Goal: Answer question/provide support

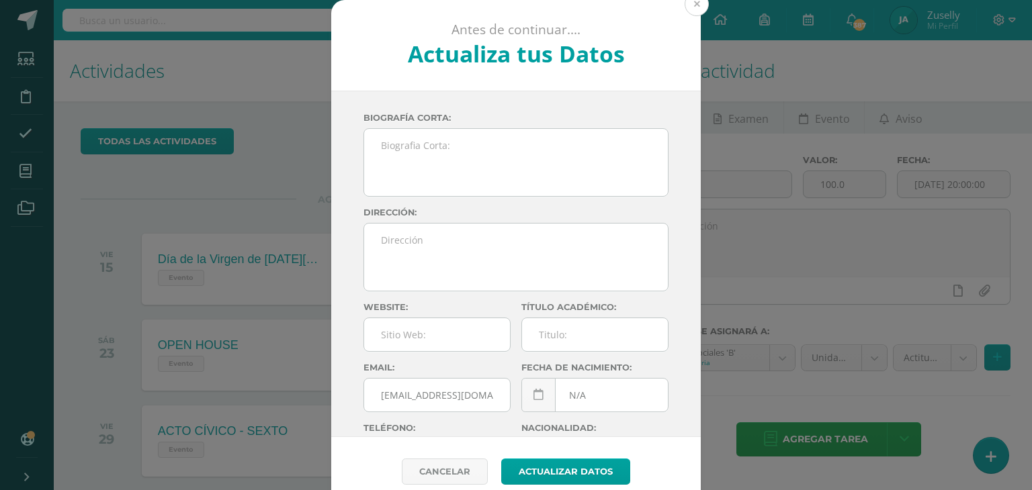
click at [691, 1] on button at bounding box center [696, 4] width 24 height 24
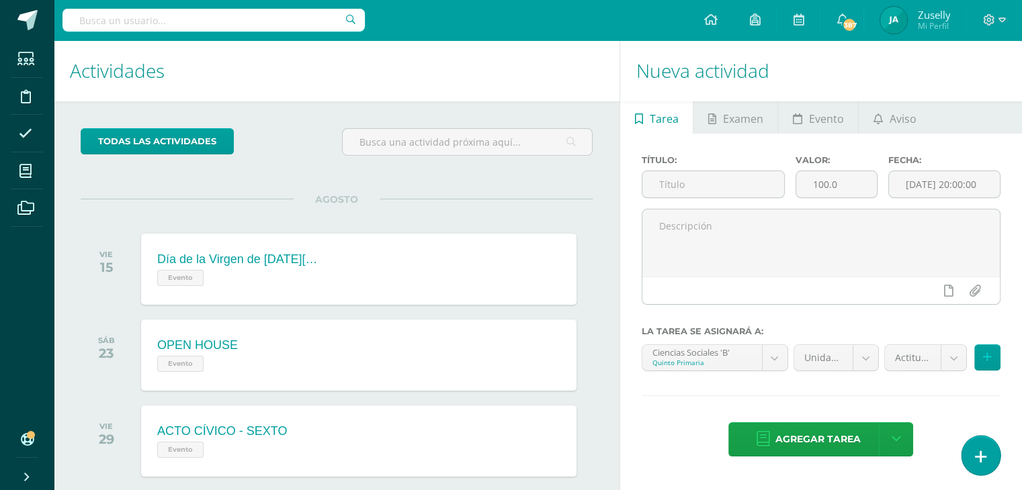
click at [973, 449] on link at bounding box center [980, 455] width 38 height 39
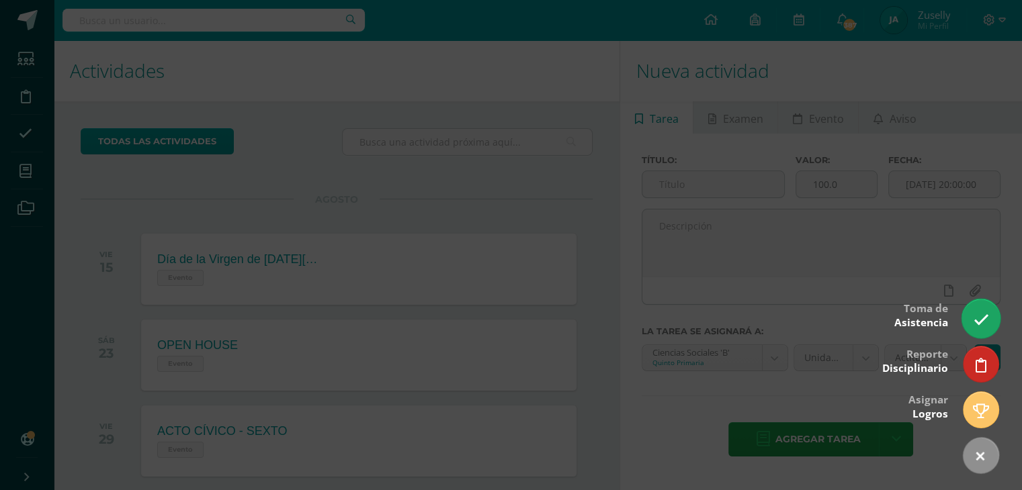
click at [973, 320] on icon at bounding box center [980, 319] width 15 height 15
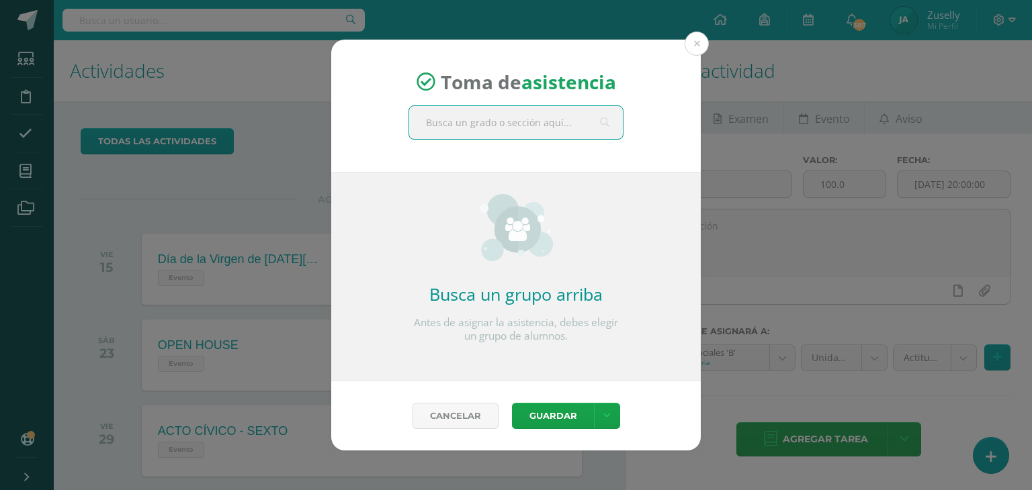
click at [535, 126] on input "text" at bounding box center [516, 122] width 214 height 33
type input "quinto b"
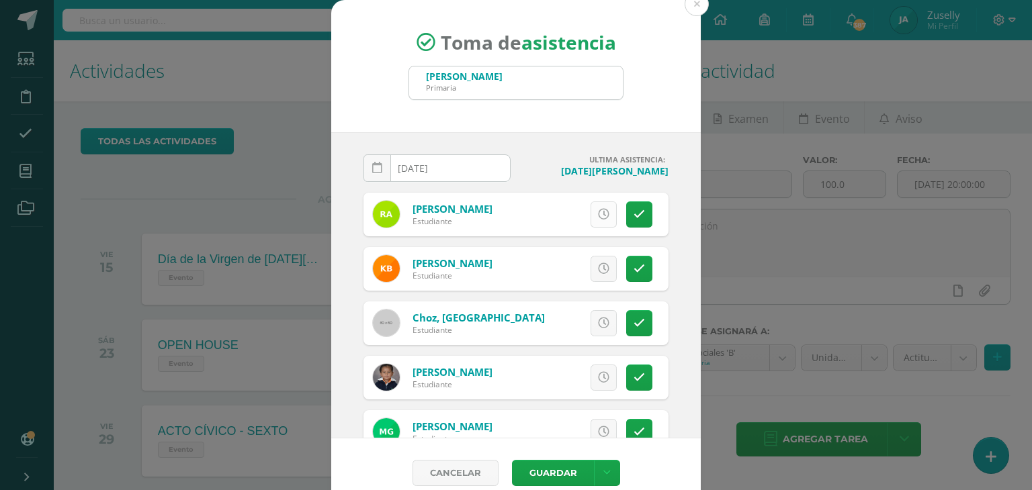
click at [598, 209] on icon at bounding box center [603, 214] width 11 height 11
click at [598, 320] on icon at bounding box center [603, 323] width 11 height 11
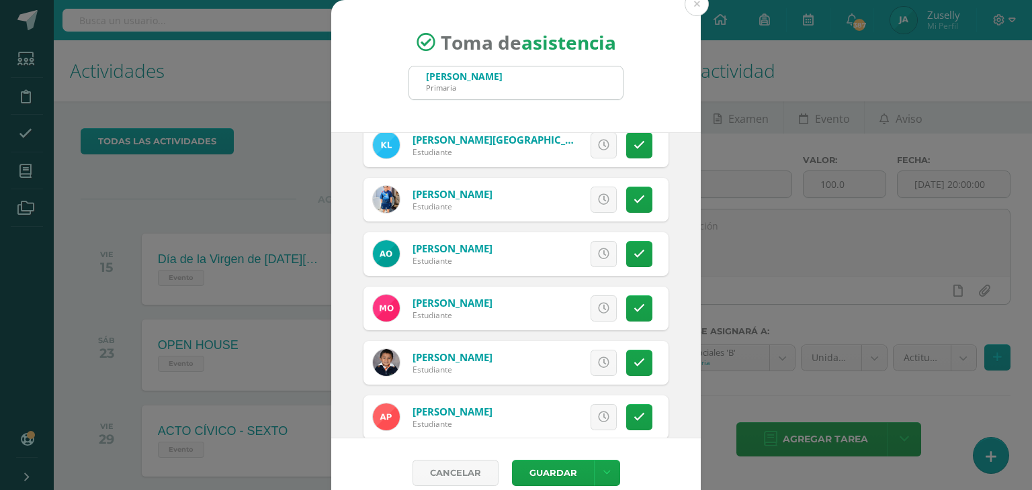
scroll to position [347, 0]
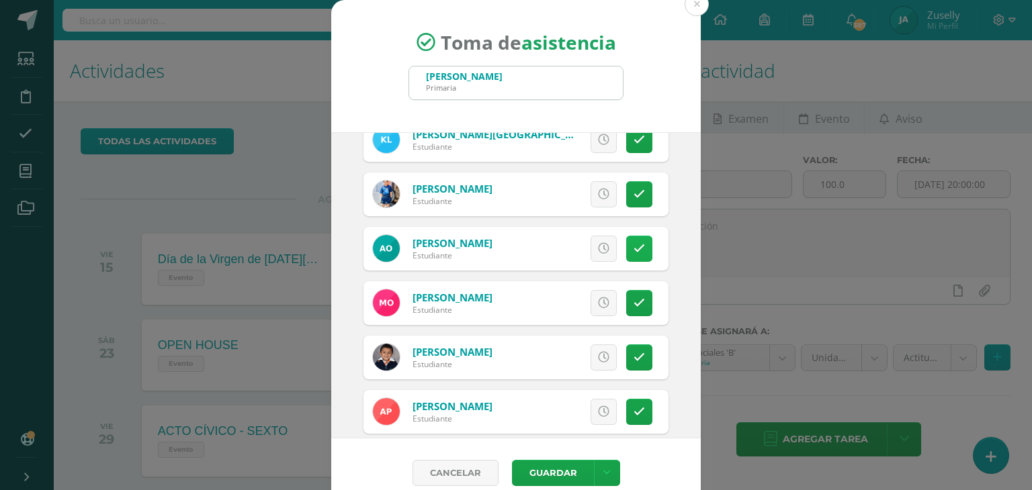
click at [626, 240] on link at bounding box center [639, 249] width 26 height 26
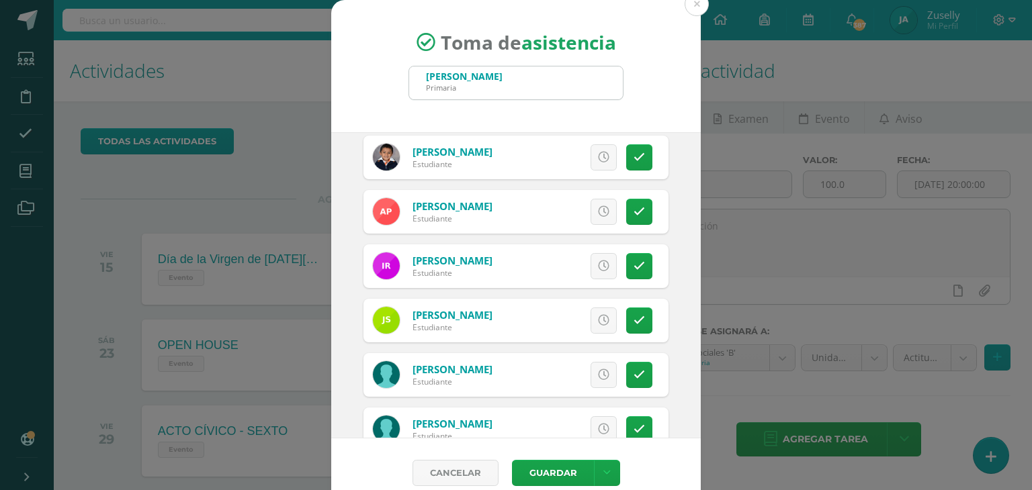
scroll to position [551, 0]
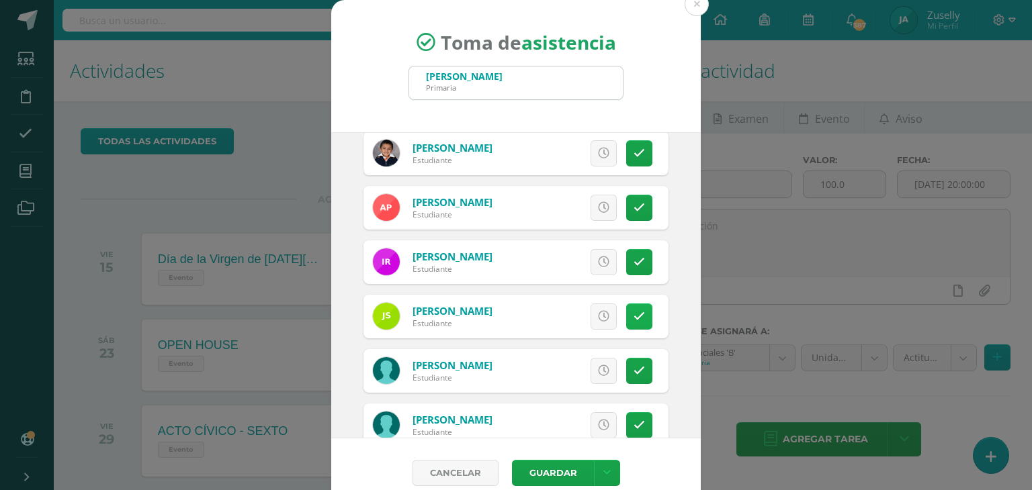
click at [633, 316] on icon at bounding box center [638, 316] width 11 height 11
click at [561, 465] on button "Guardar" at bounding box center [553, 473] width 82 height 26
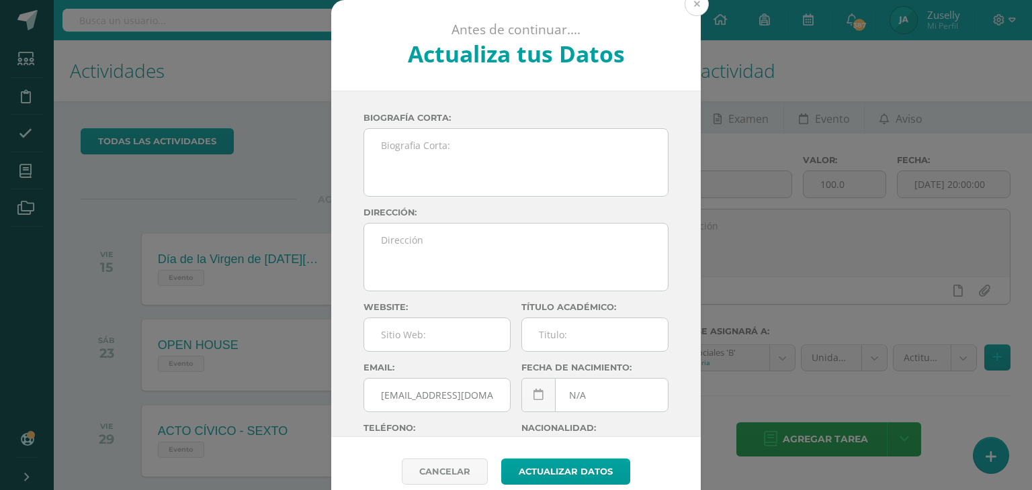
click at [687, 8] on button at bounding box center [696, 4] width 24 height 24
